Goal: Find specific page/section

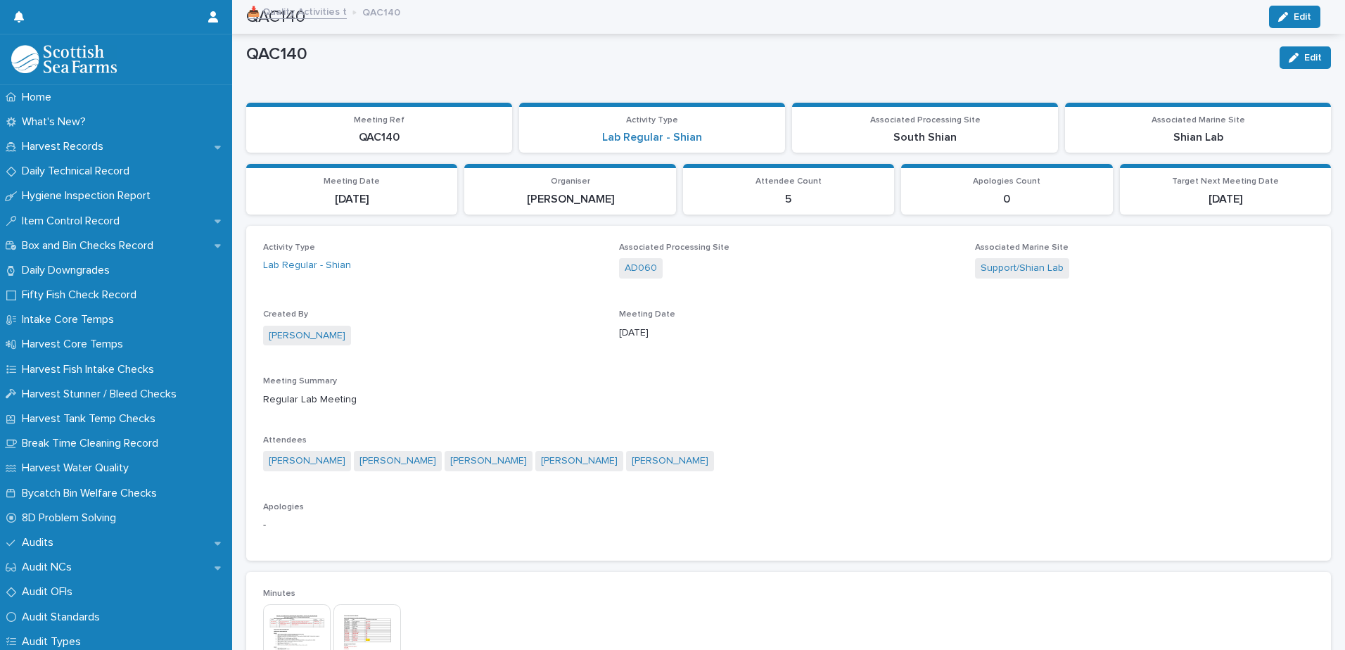
scroll to position [359, 0]
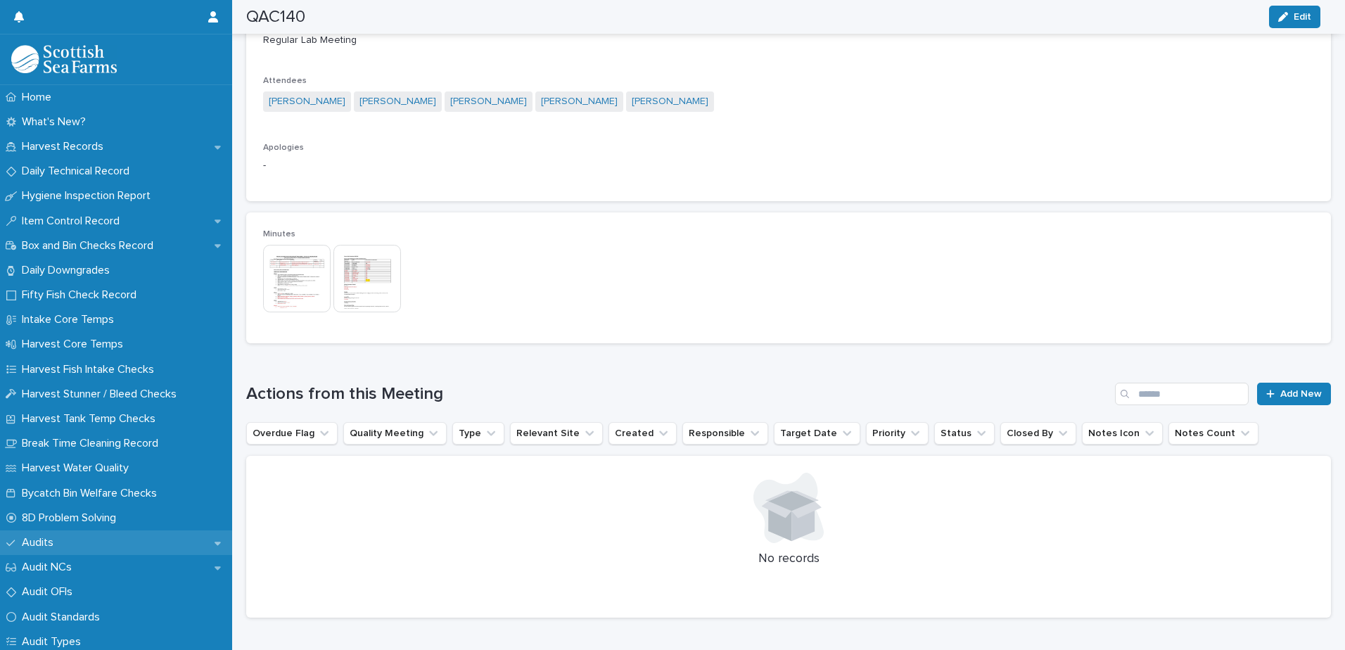
click at [91, 540] on div "Audits" at bounding box center [116, 542] width 232 height 25
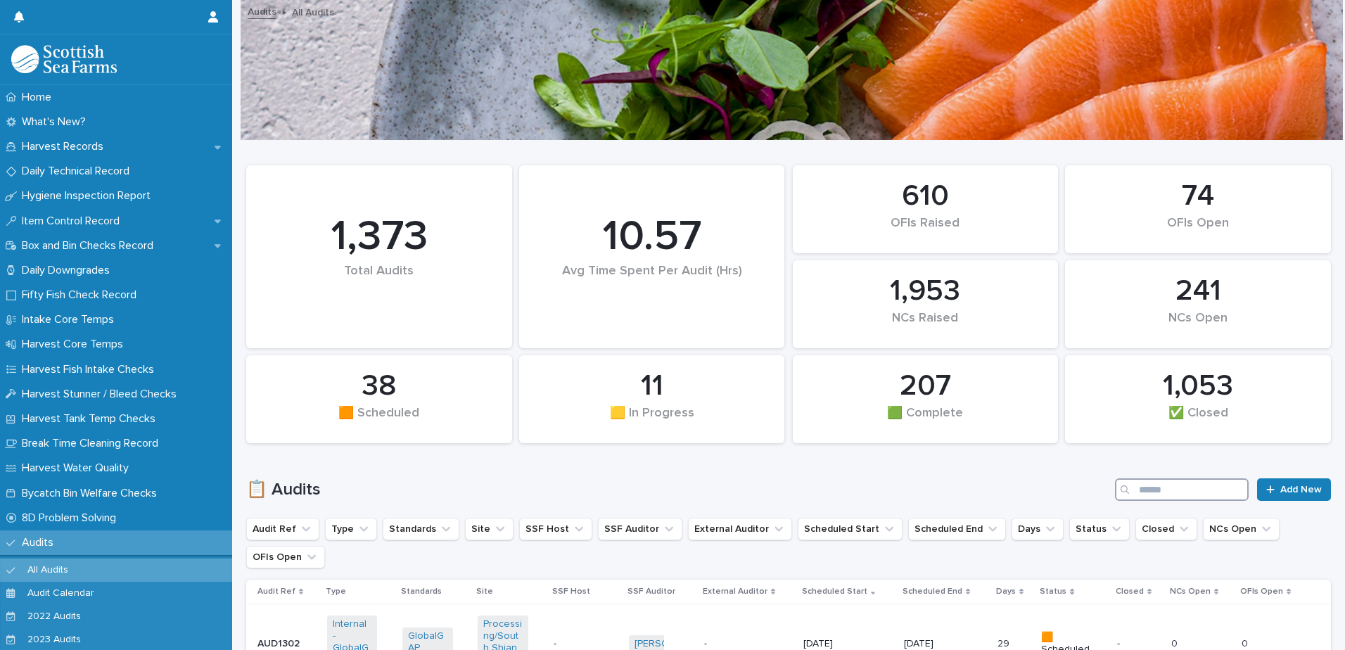
click at [1140, 490] on input "Search" at bounding box center [1182, 489] width 134 height 23
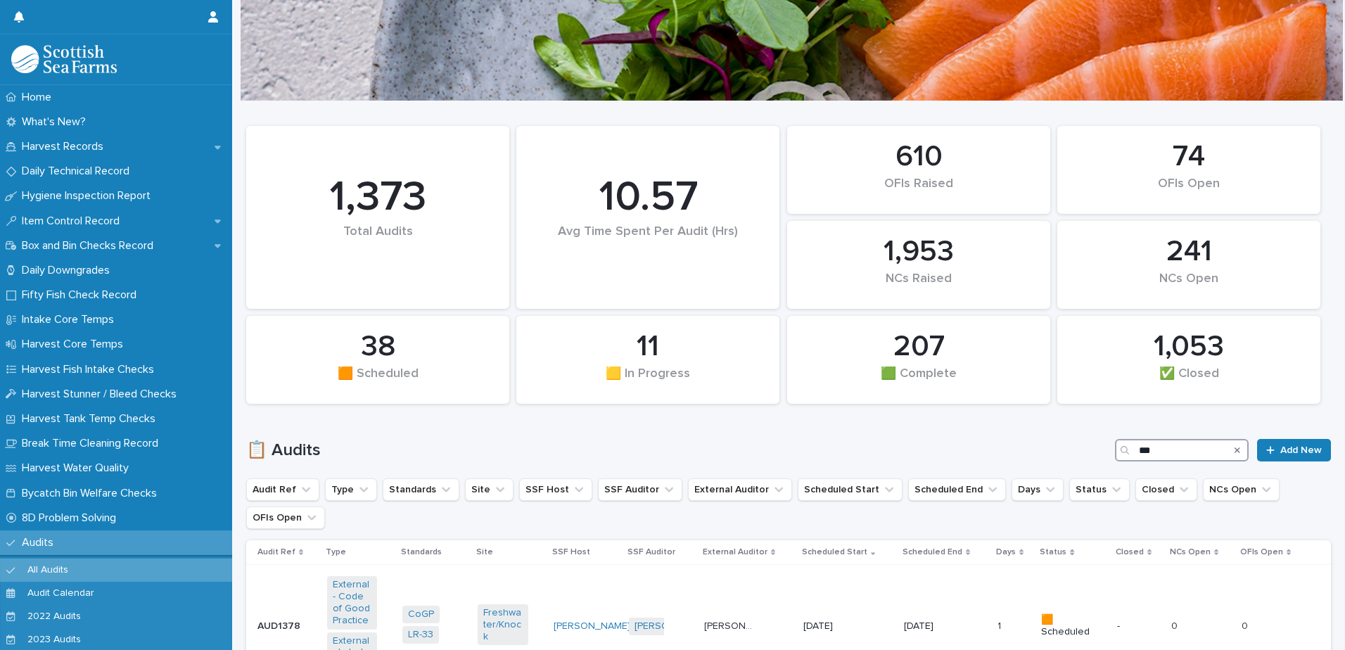
scroll to position [141, 0]
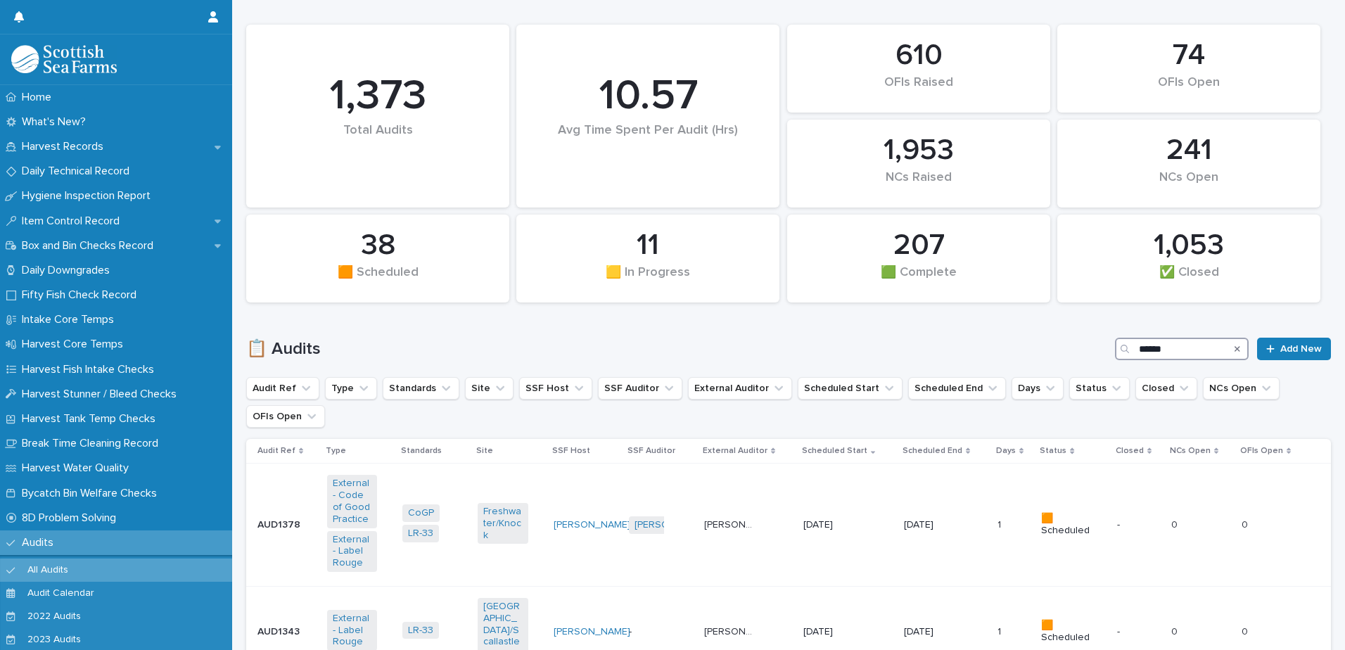
type input "*******"
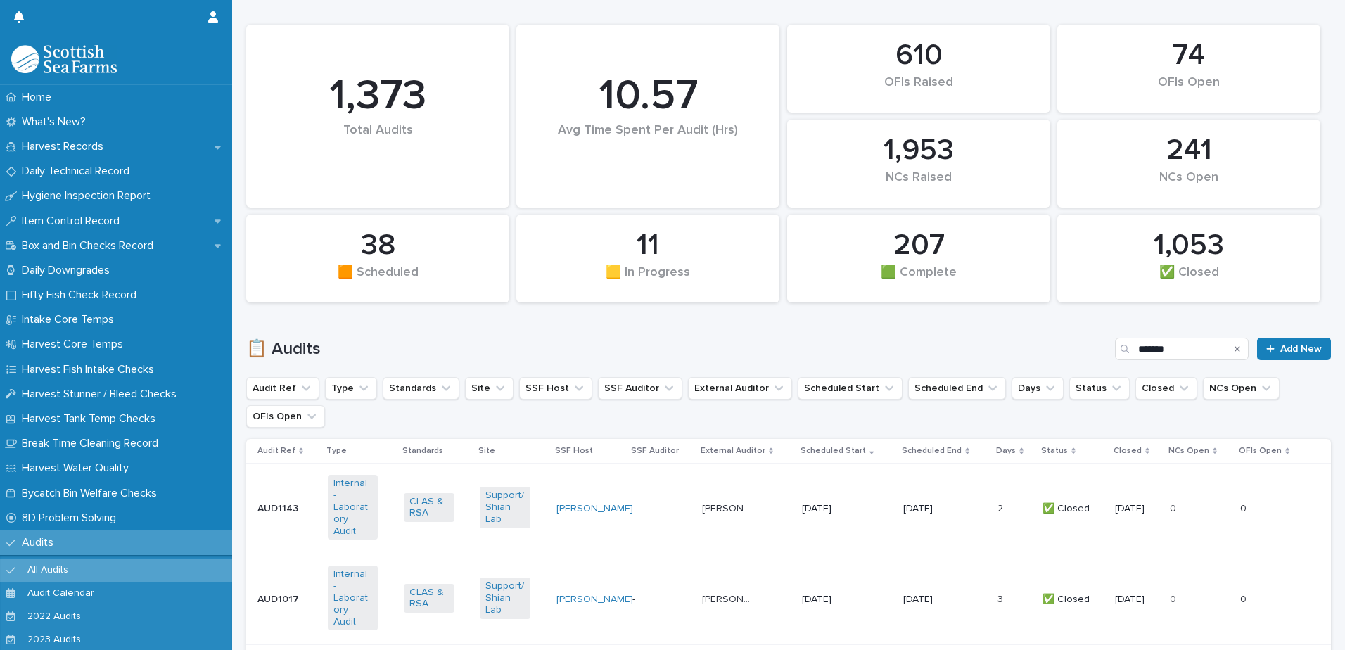
click at [696, 513] on td "[PERSON_NAME] [PERSON_NAME]" at bounding box center [746, 508] width 101 height 91
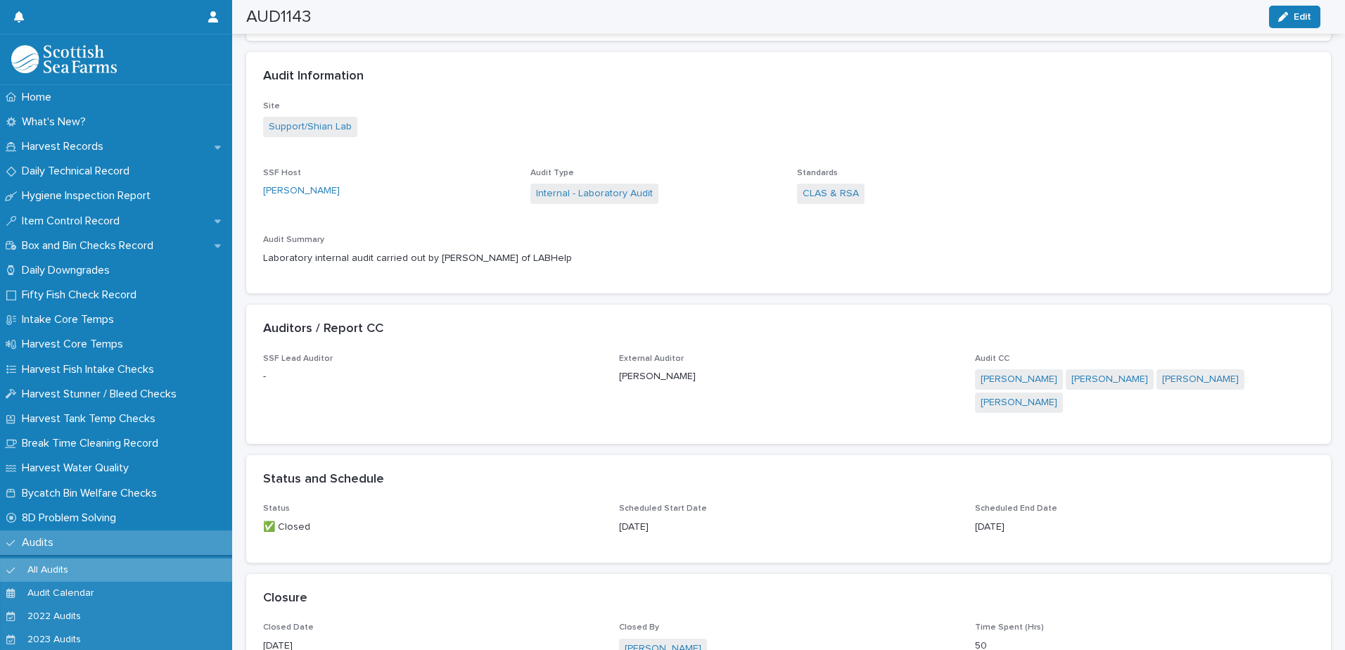
scroll to position [492, 0]
